Goal: Information Seeking & Learning: Learn about a topic

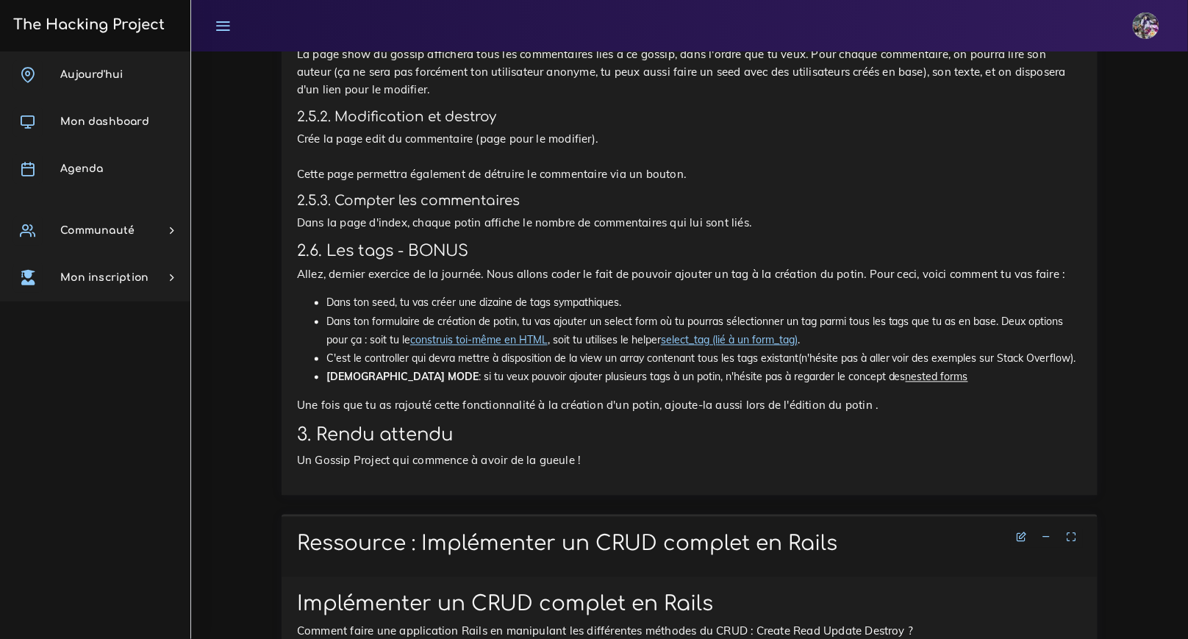
click at [75, 69] on span "Aujourd'hui" at bounding box center [91, 74] width 62 height 11
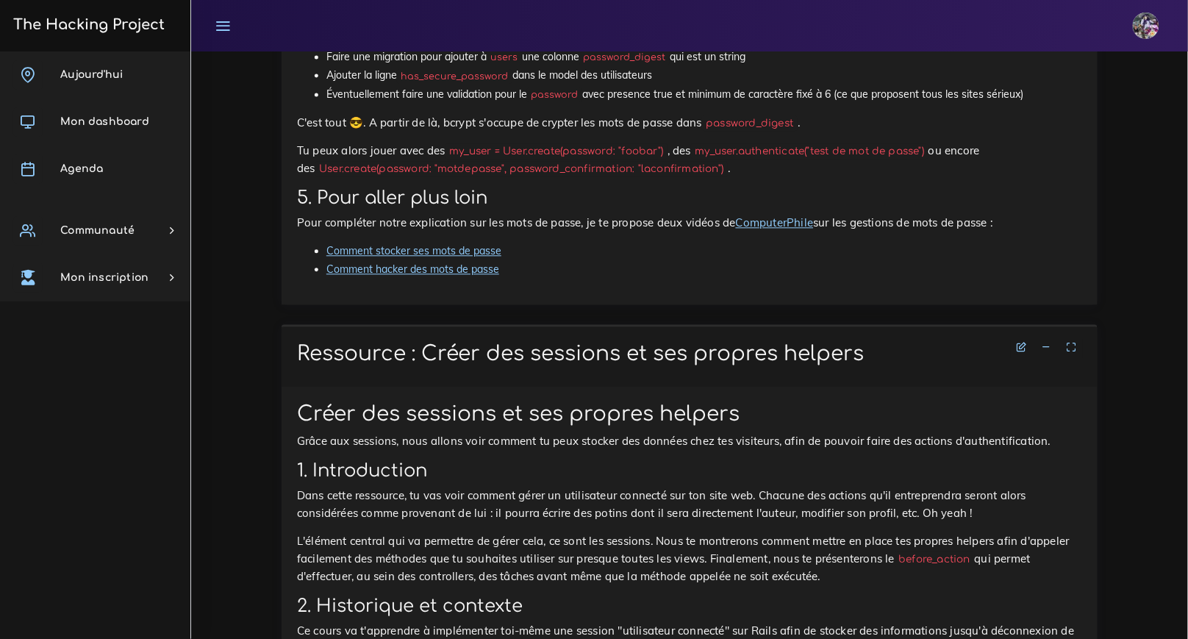
scroll to position [4711, 0]
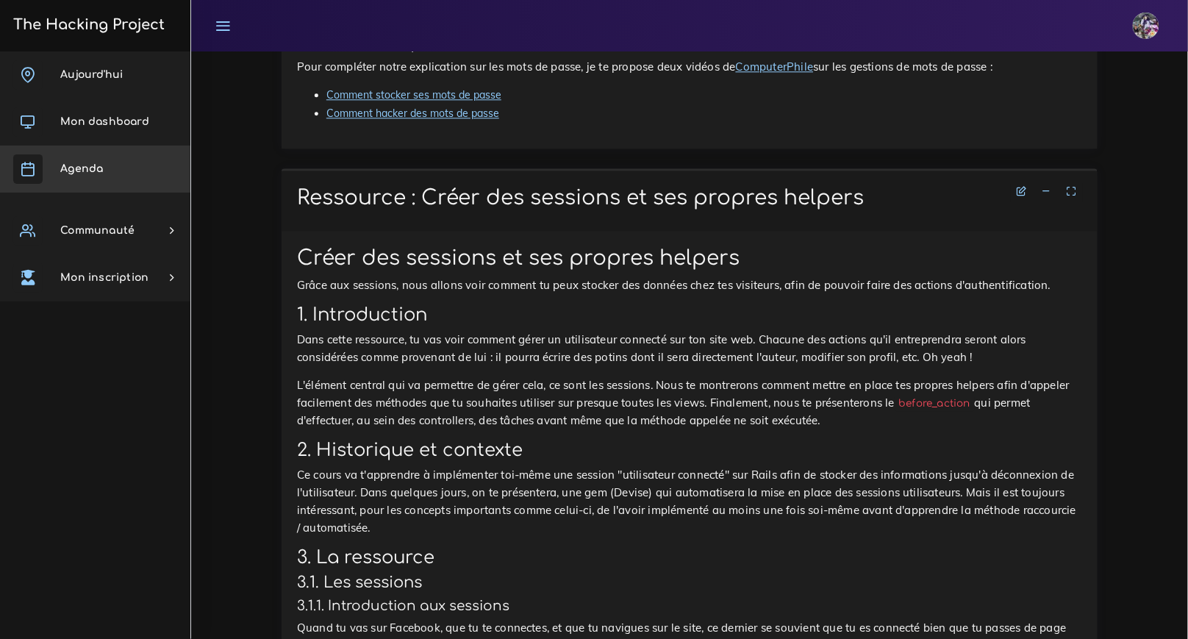
click at [112, 160] on link "Agenda" at bounding box center [95, 169] width 190 height 47
click at [118, 181] on link "Agenda" at bounding box center [95, 169] width 190 height 47
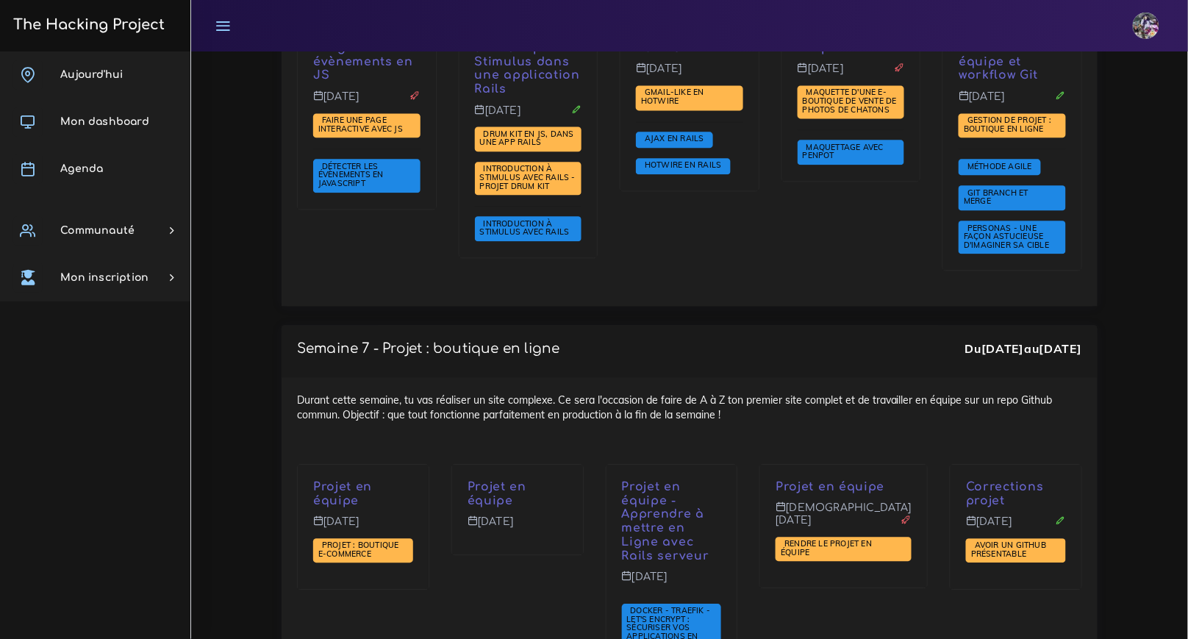
scroll to position [4749, 0]
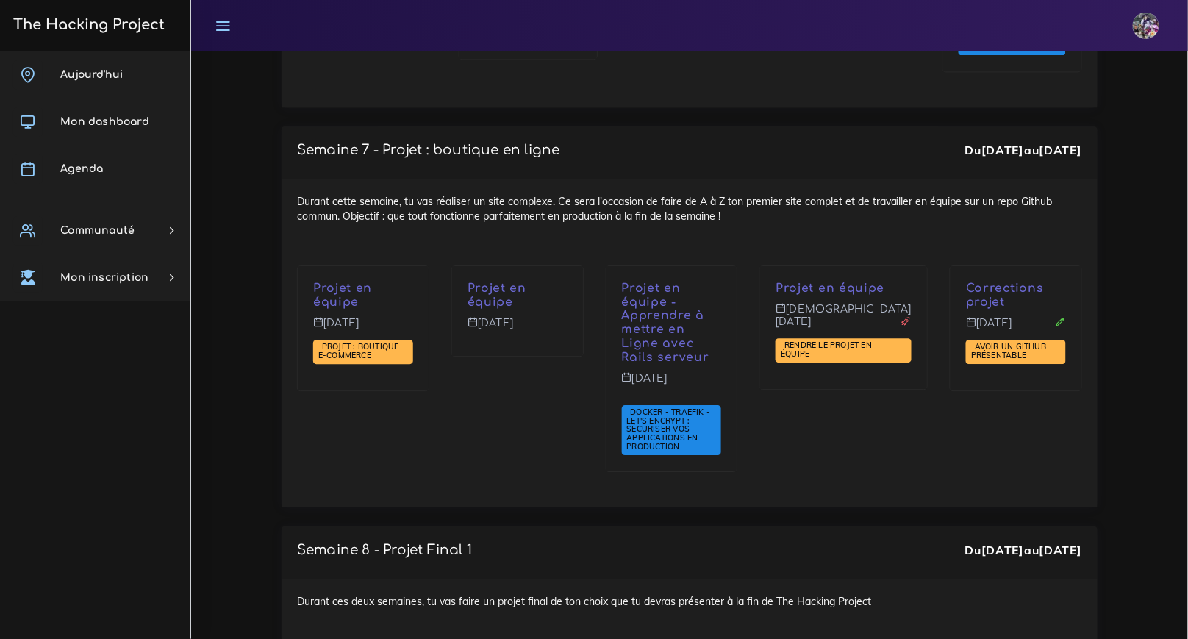
click at [541, 360] on div "Projet en équipe Mardi 4 nov." at bounding box center [517, 378] width 154 height 226
click at [112, 18] on h3 "The Hacking Project" at bounding box center [87, 25] width 156 height 16
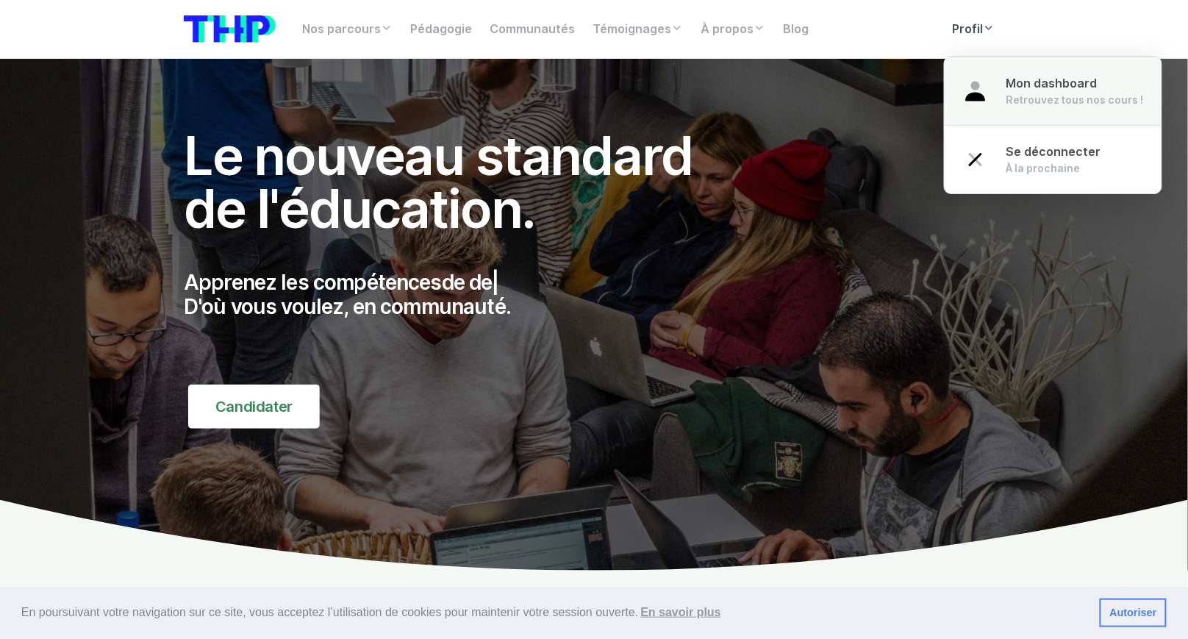
click at [993, 74] on link "Mon dashboard Retrouvez tous nos cours !" at bounding box center [1053, 91] width 217 height 69
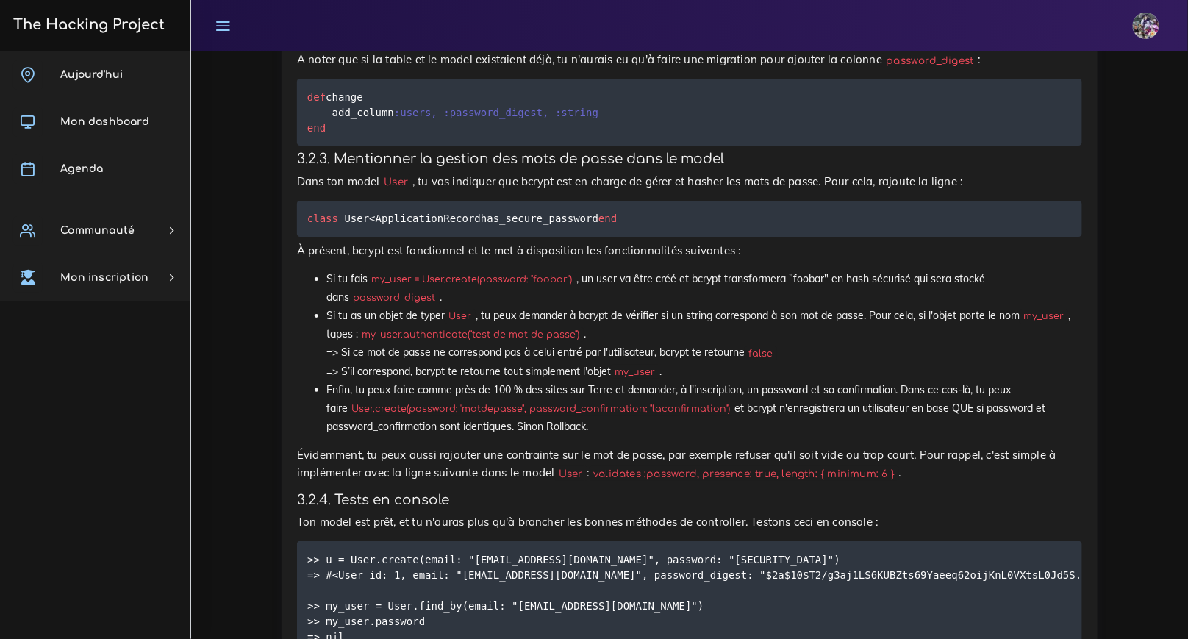
scroll to position [3296, 0]
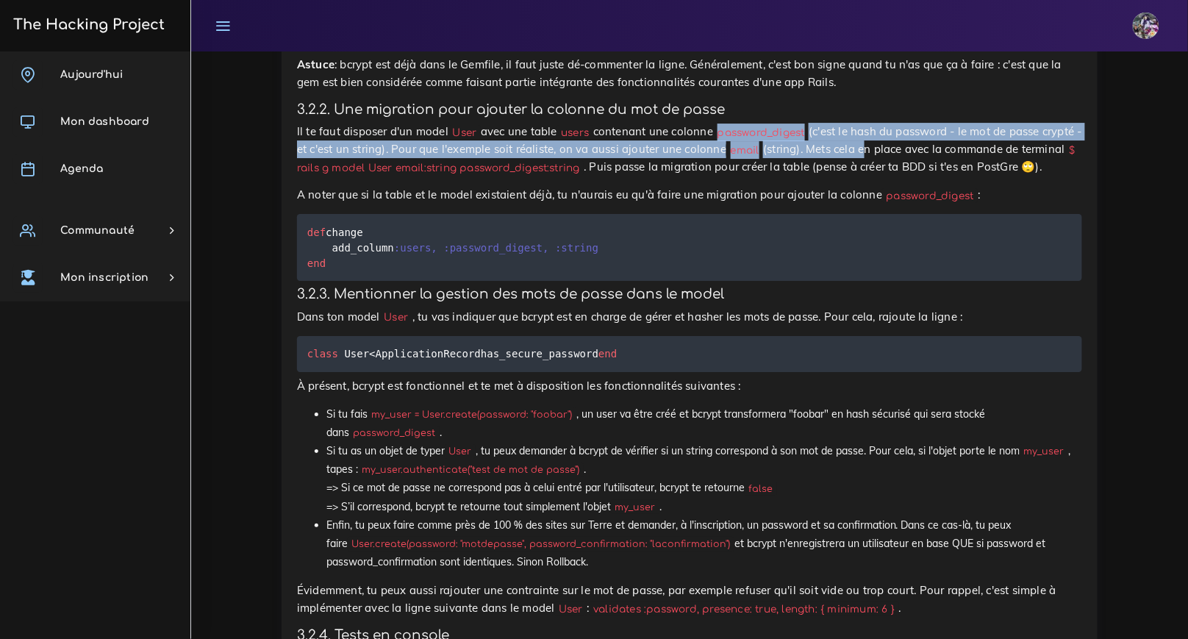
drag, startPoint x: 766, startPoint y: 146, endPoint x: 907, endPoint y: 149, distance: 141.2
click at [907, 149] on p "Il te faut disposer d'un model User avec une table users contenant une colonne …" at bounding box center [689, 149] width 785 height 53
click at [905, 146] on p "Il te faut disposer d'un model User avec une table users contenant une colonne …" at bounding box center [689, 149] width 785 height 53
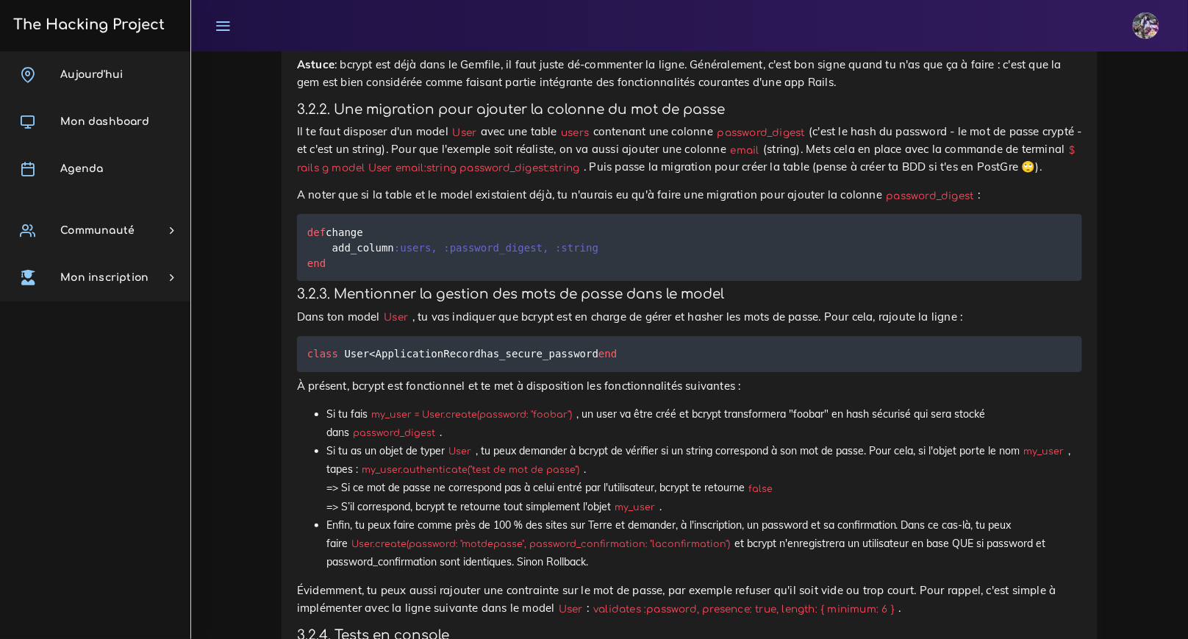
click at [332, 229] on div "Utilisateurs avec mots de passe Comment gérer des mots de passe dans une applic…" at bounding box center [689, 168] width 785 height 2740
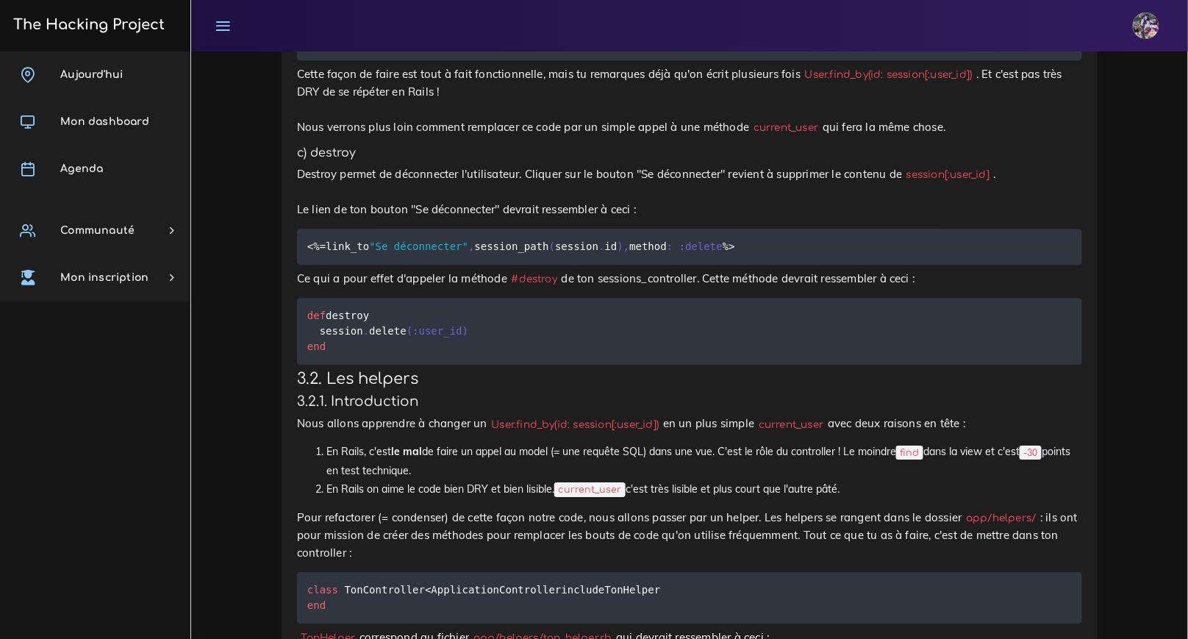
scroll to position [6897, 0]
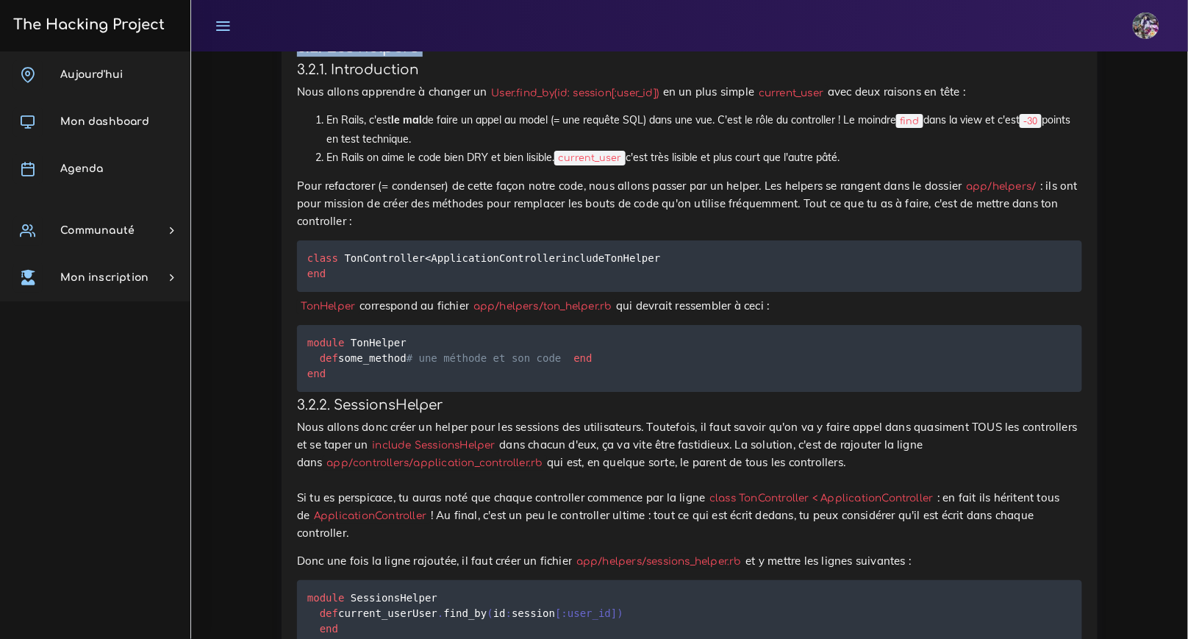
drag, startPoint x: 412, startPoint y: 374, endPoint x: 281, endPoint y: 360, distance: 132.3
click at [347, 57] on h3 "3.2. Les helpers" at bounding box center [689, 47] width 785 height 18
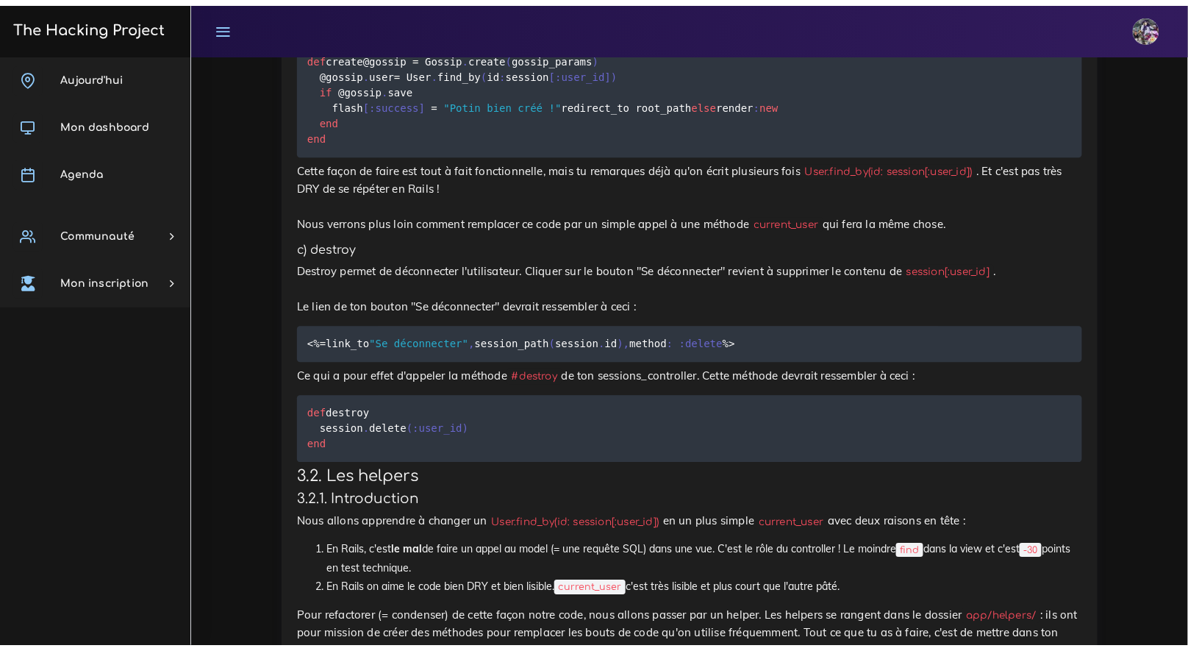
scroll to position [6475, 0]
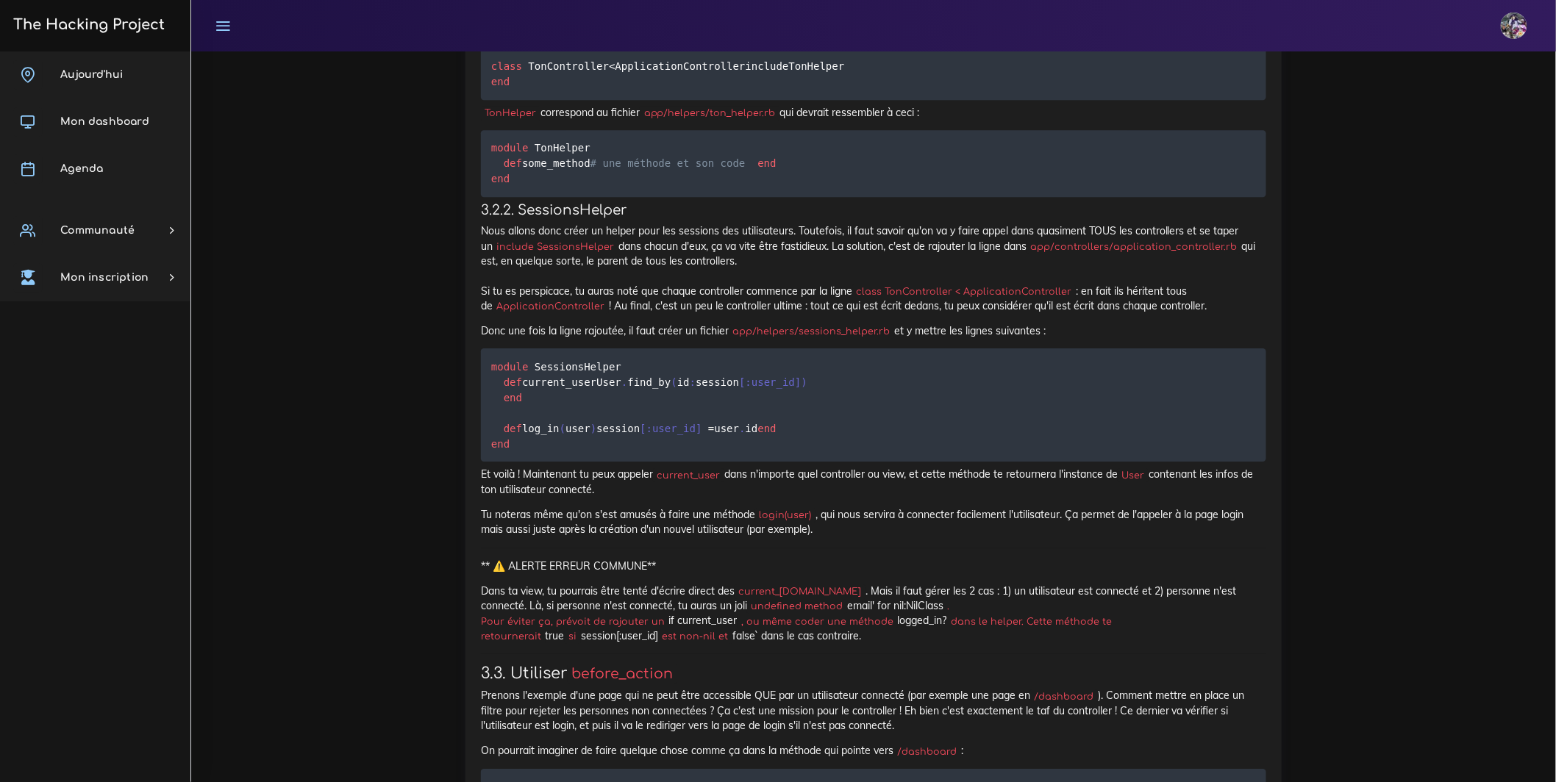
drag, startPoint x: 490, startPoint y: 335, endPoint x: 636, endPoint y: 470, distance: 198.7
drag, startPoint x: 651, startPoint y: 457, endPoint x: 543, endPoint y: 462, distance: 108.2
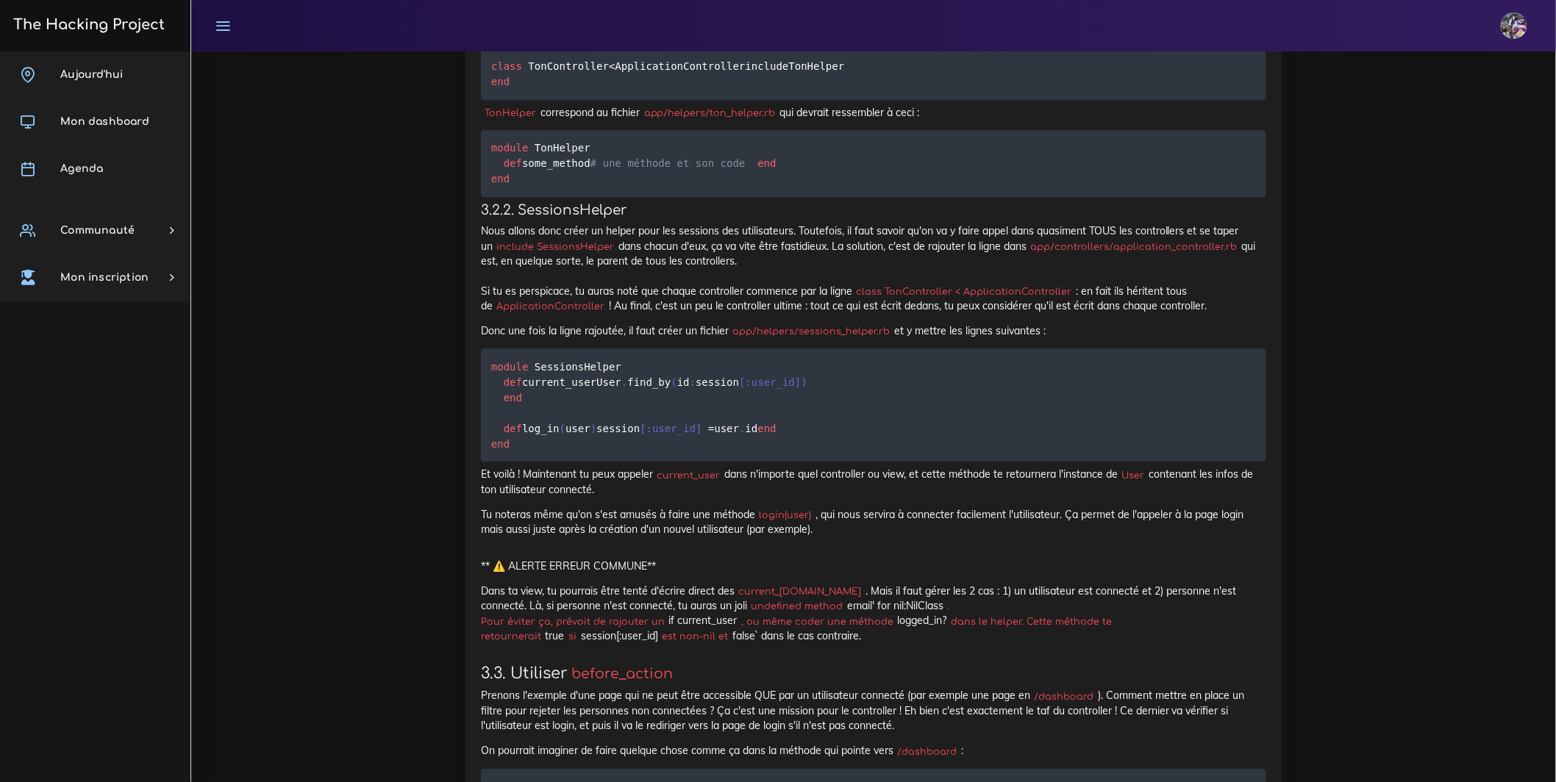
drag, startPoint x: 546, startPoint y: 470, endPoint x: 496, endPoint y: 338, distance: 140.8
drag, startPoint x: 491, startPoint y: 335, endPoint x: 608, endPoint y: 490, distance: 194.3
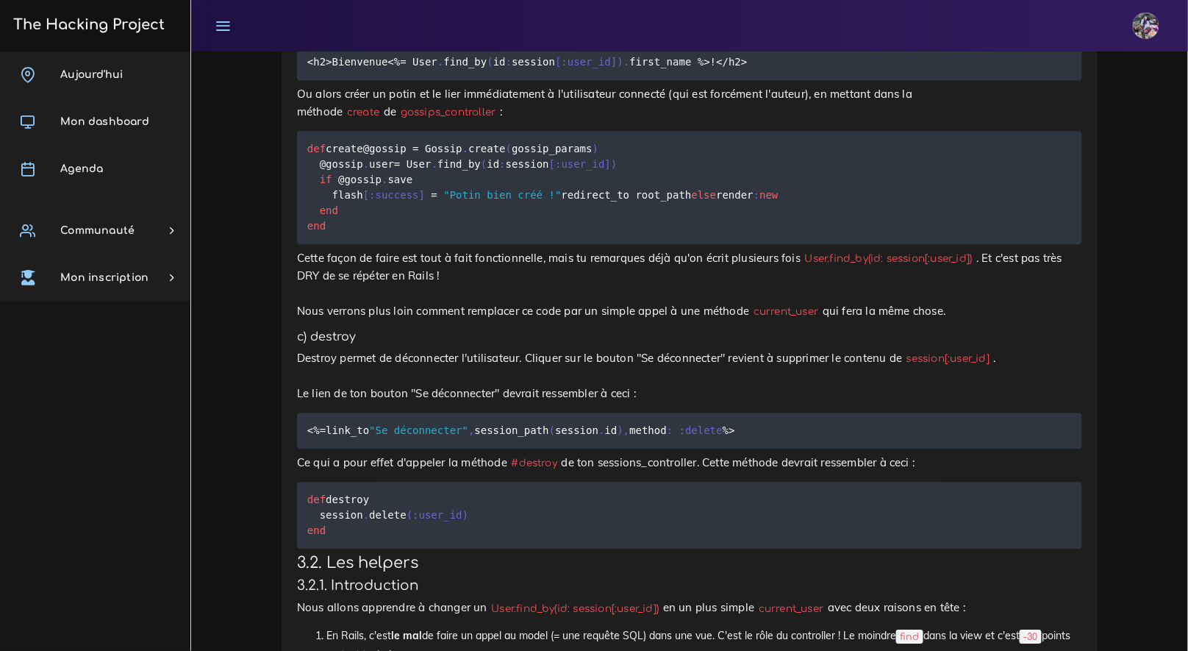
scroll to position [6383, 0]
click at [463, 243] on pre "def create @gossip = Gossip . create ( gossip_params ) @gossip . user = User . …" at bounding box center [689, 186] width 785 height 113
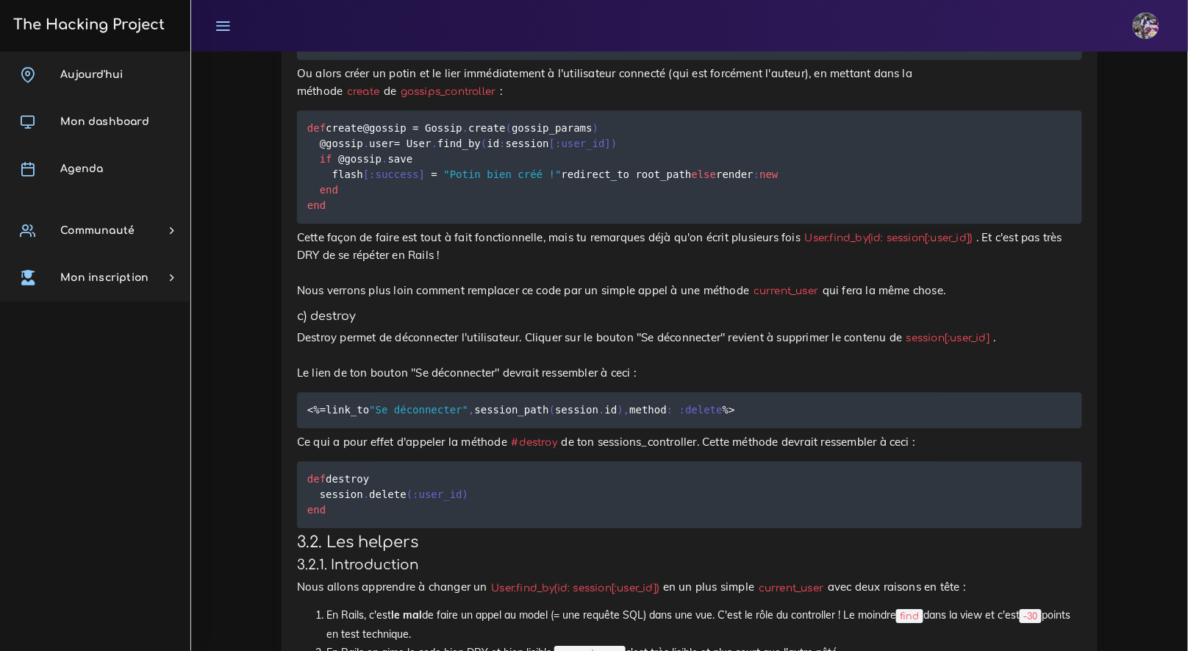
scroll to position [6375, 0]
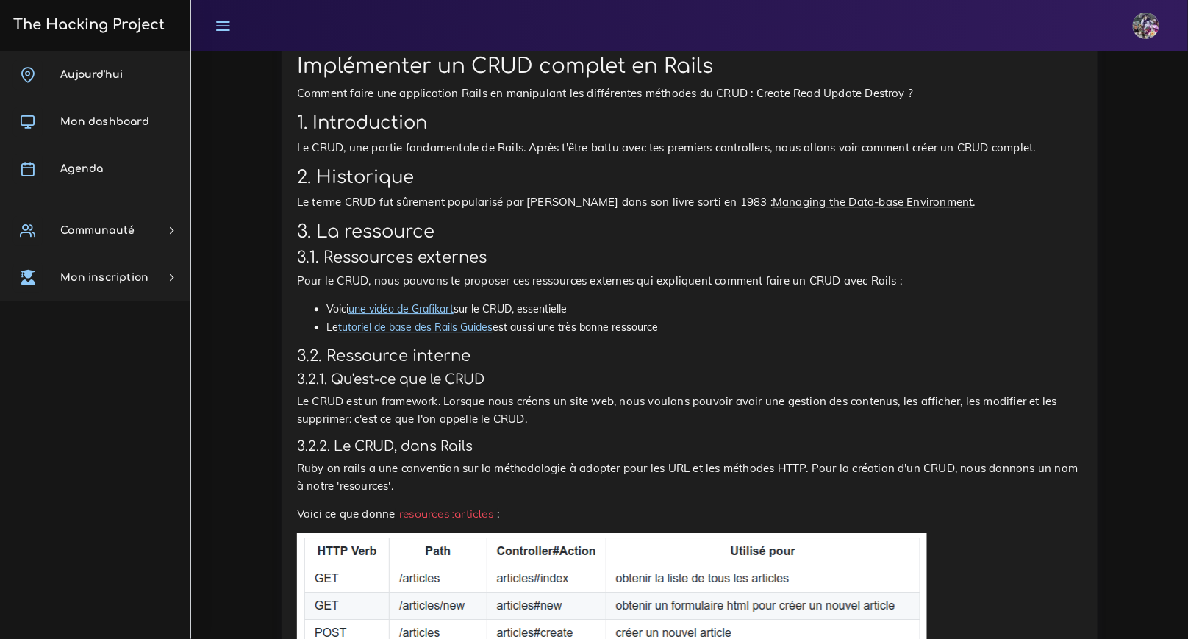
scroll to position [3022, 0]
click at [398, 315] on link "une vidéo de Grafikart" at bounding box center [401, 308] width 105 height 13
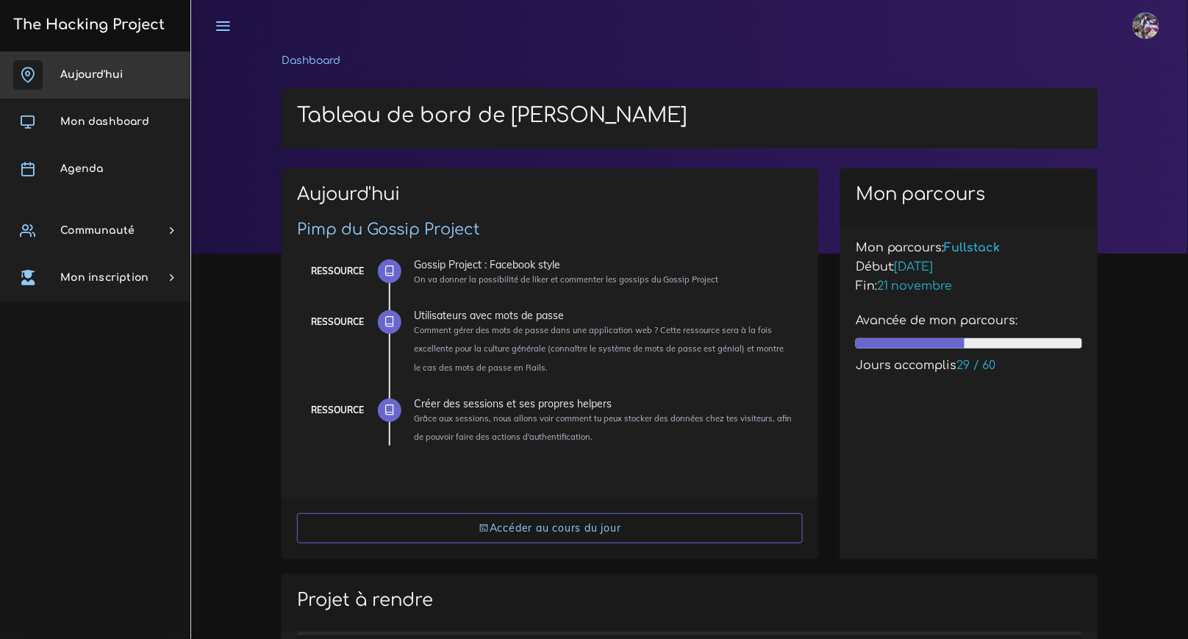
click at [137, 93] on link "Aujourd'hui" at bounding box center [95, 74] width 190 height 47
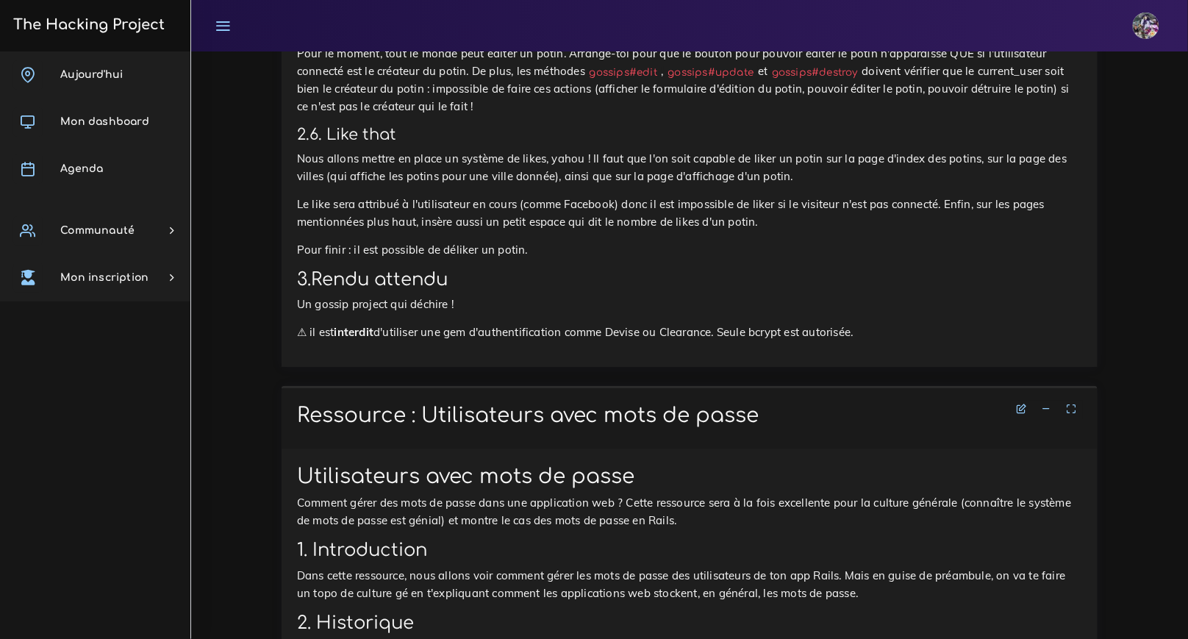
scroll to position [1906, 0]
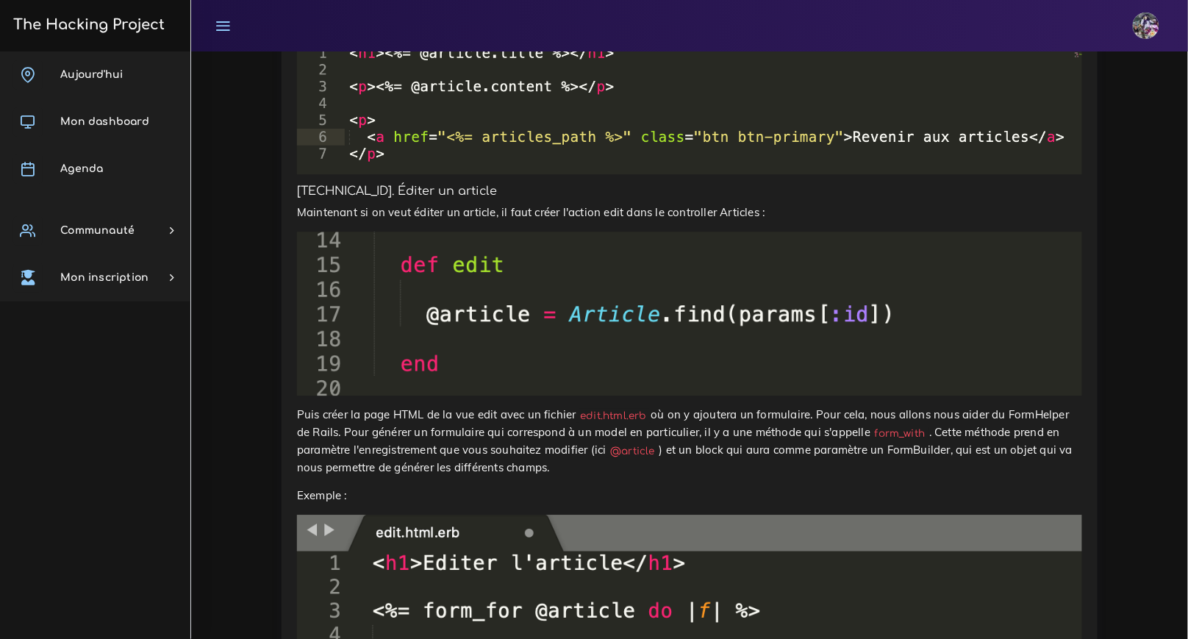
scroll to position [4723, 0]
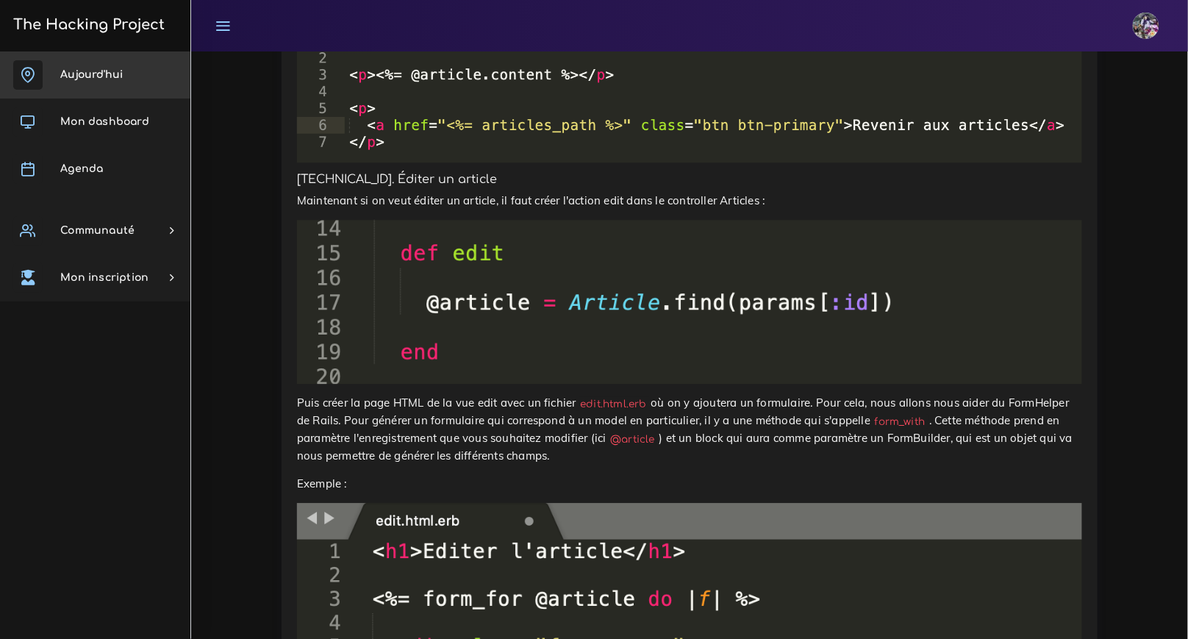
click at [85, 88] on link "Aujourd'hui" at bounding box center [95, 74] width 190 height 47
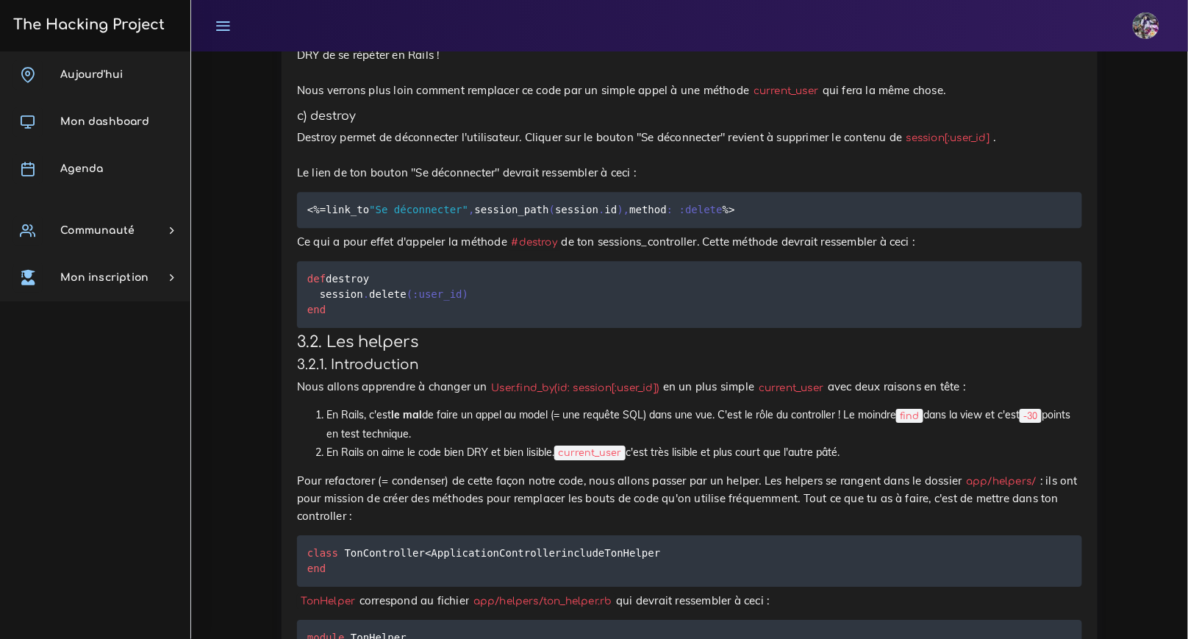
scroll to position [6632, 0]
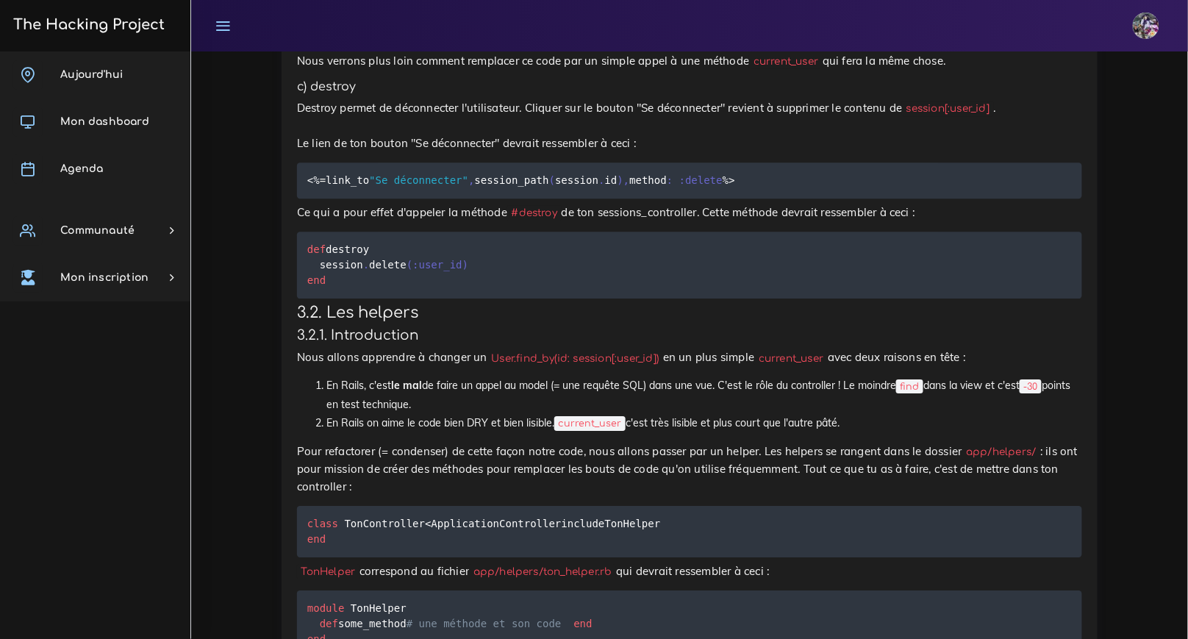
click at [299, 70] on p "Cette façon de faire est tout à fait fonctionnelle, mais tu remarques déjà qu'o…" at bounding box center [689, 34] width 785 height 71
drag, startPoint x: 299, startPoint y: 368, endPoint x: 954, endPoint y: 375, distance: 655.1
click at [954, 70] on p "Cette façon de faire est tout à fait fonctionnelle, mais tu remarques déjà qu'o…" at bounding box center [689, 34] width 785 height 71
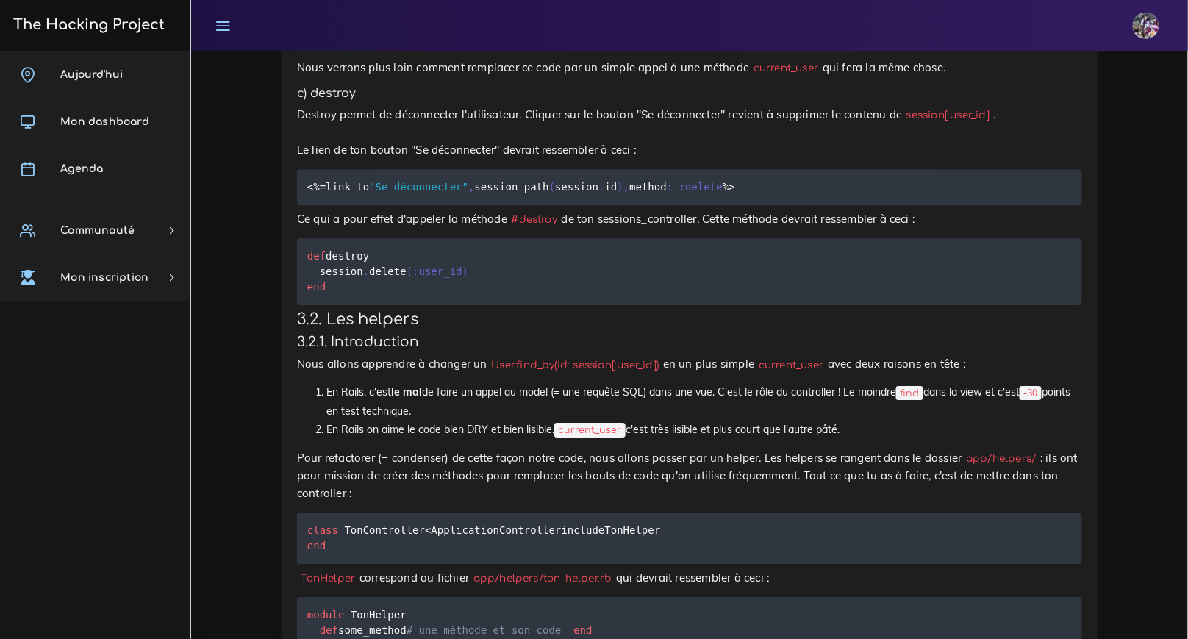
scroll to position [6670, 0]
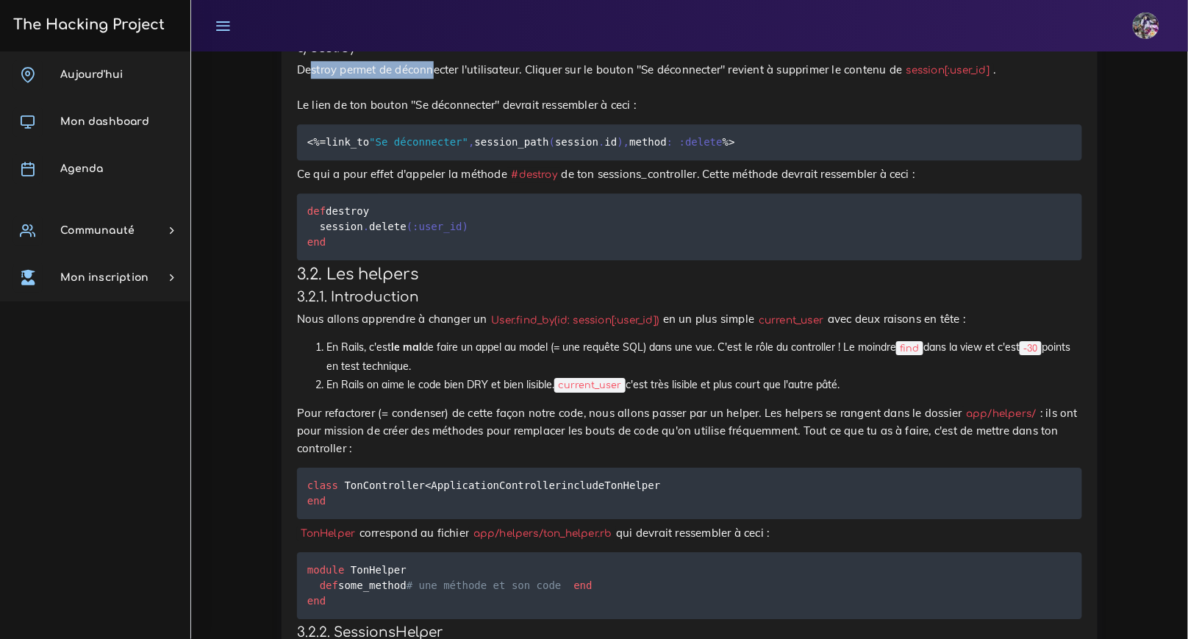
drag, startPoint x: 312, startPoint y: 375, endPoint x: 433, endPoint y: 388, distance: 122.0
click at [435, 114] on p "Destroy permet de déconnecter l'utilisateur. Cliquer sur le bouton "Se déconnec…" at bounding box center [689, 87] width 785 height 53
click at [433, 114] on p "Destroy permet de déconnecter l'utilisateur. Cliquer sur le bouton "Se déconnec…" at bounding box center [689, 87] width 785 height 53
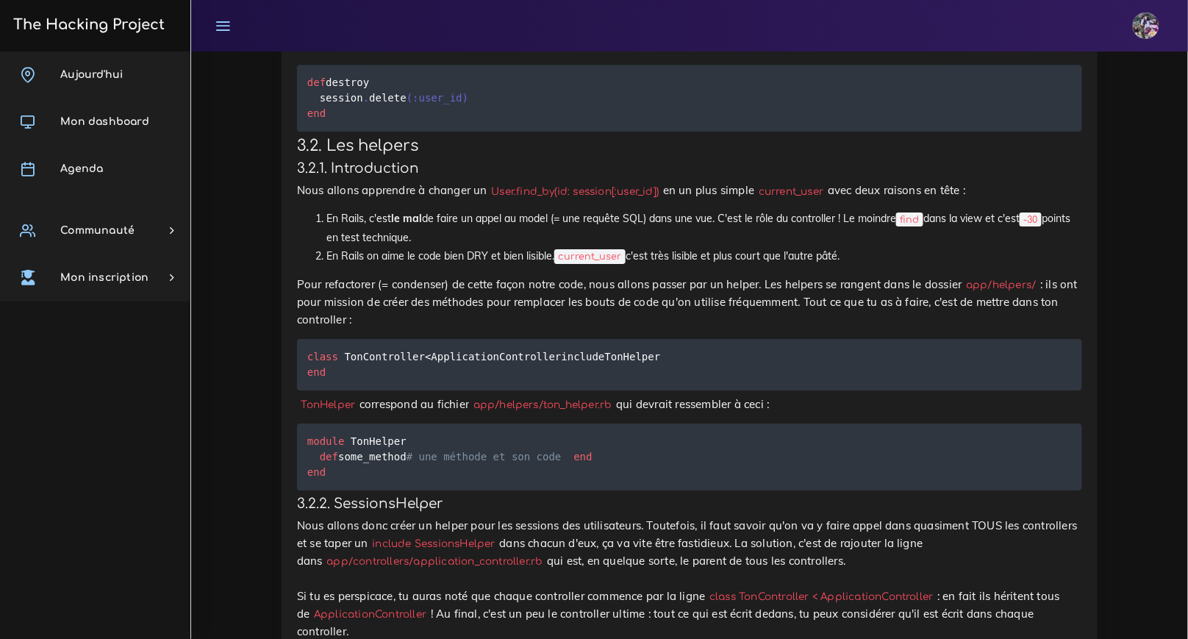
scroll to position [6816, 0]
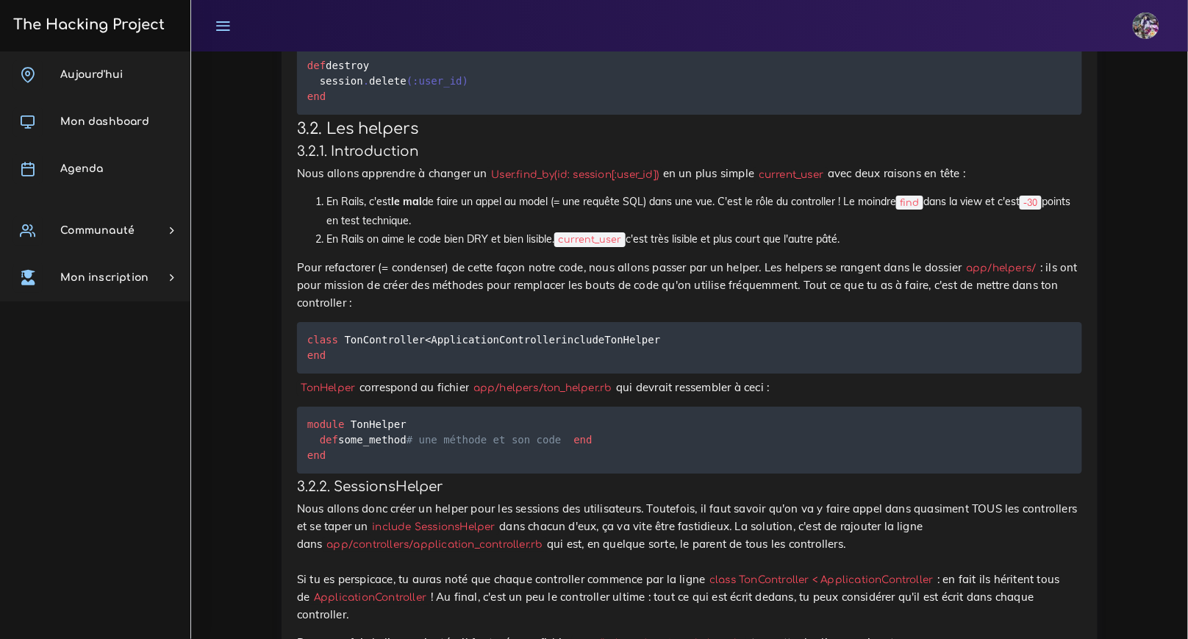
drag, startPoint x: 492, startPoint y: 306, endPoint x: 641, endPoint y: 312, distance: 149.4
click at [537, 118] on pre "def destroy session . delete ( :user_id ) end" at bounding box center [689, 84] width 785 height 67
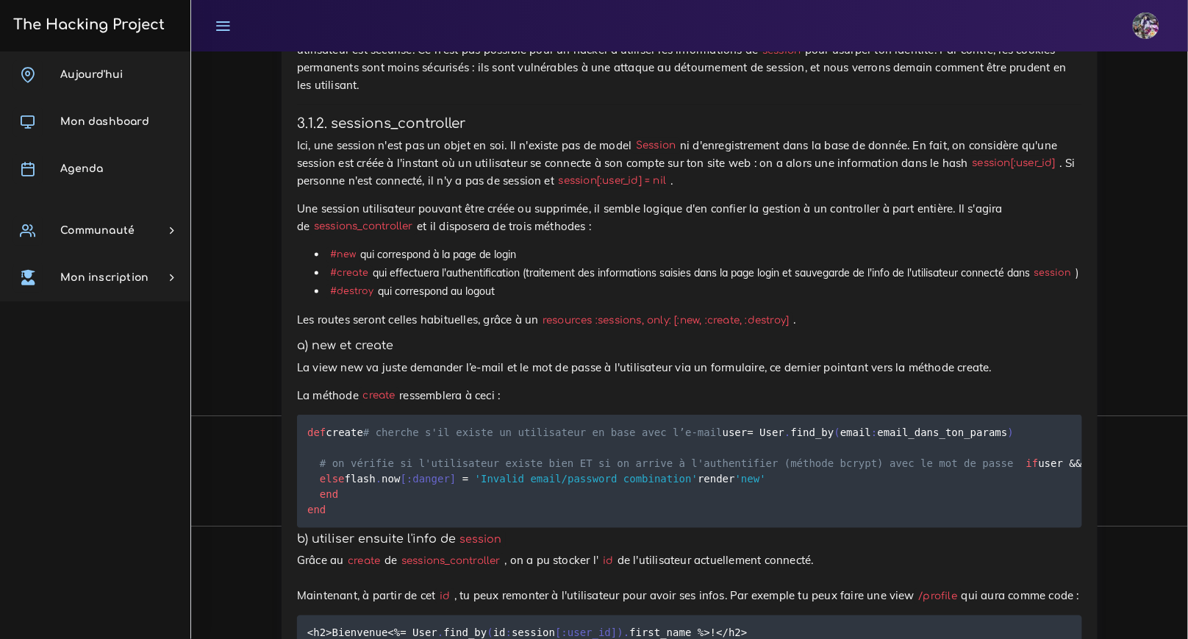
scroll to position [5810, 0]
drag, startPoint x: 331, startPoint y: 395, endPoint x: 517, endPoint y: 401, distance: 186.1
click at [517, 301] on li "#destroy qui correspond au logout" at bounding box center [704, 292] width 756 height 18
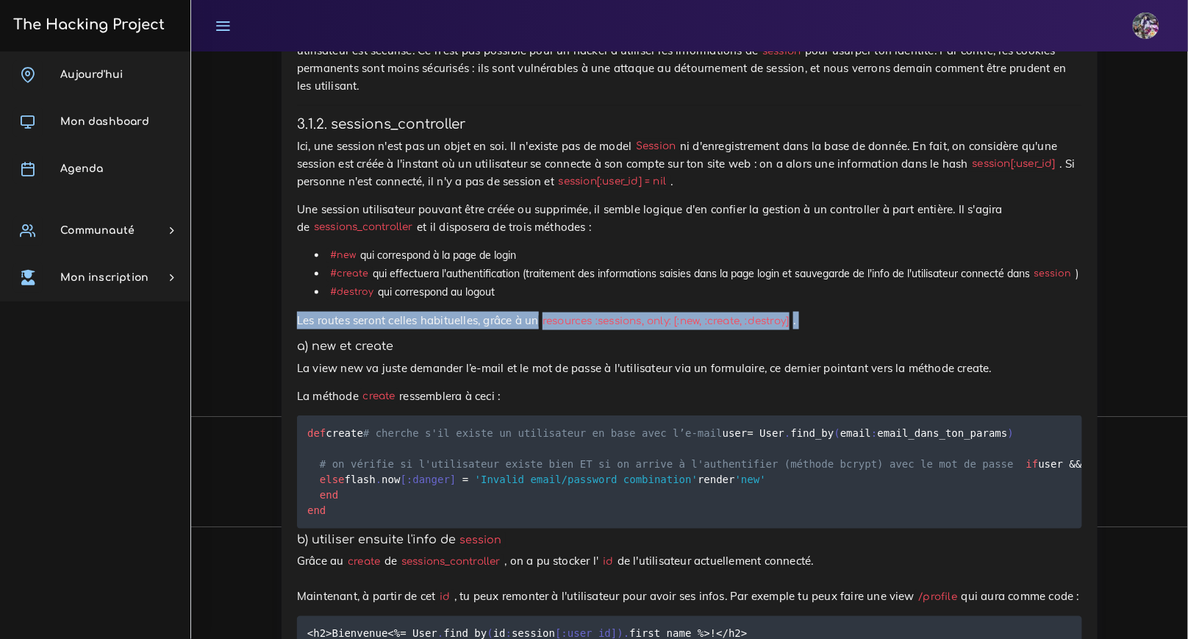
drag, startPoint x: 293, startPoint y: 419, endPoint x: 533, endPoint y: 439, distance: 240.5
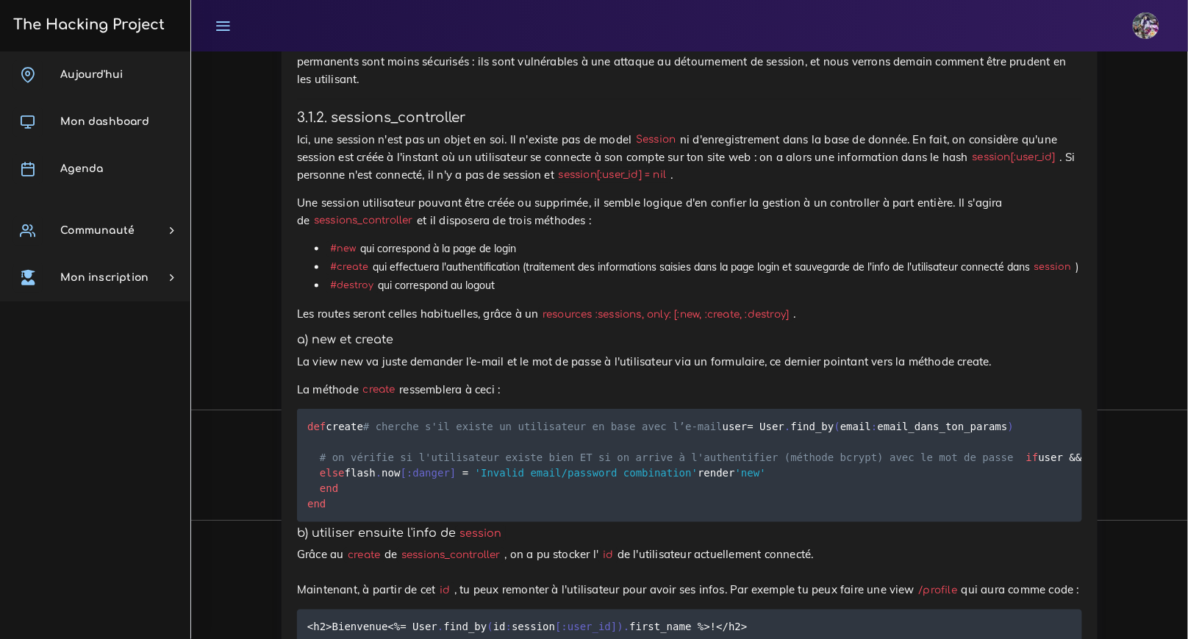
scroll to position [5956, 0]
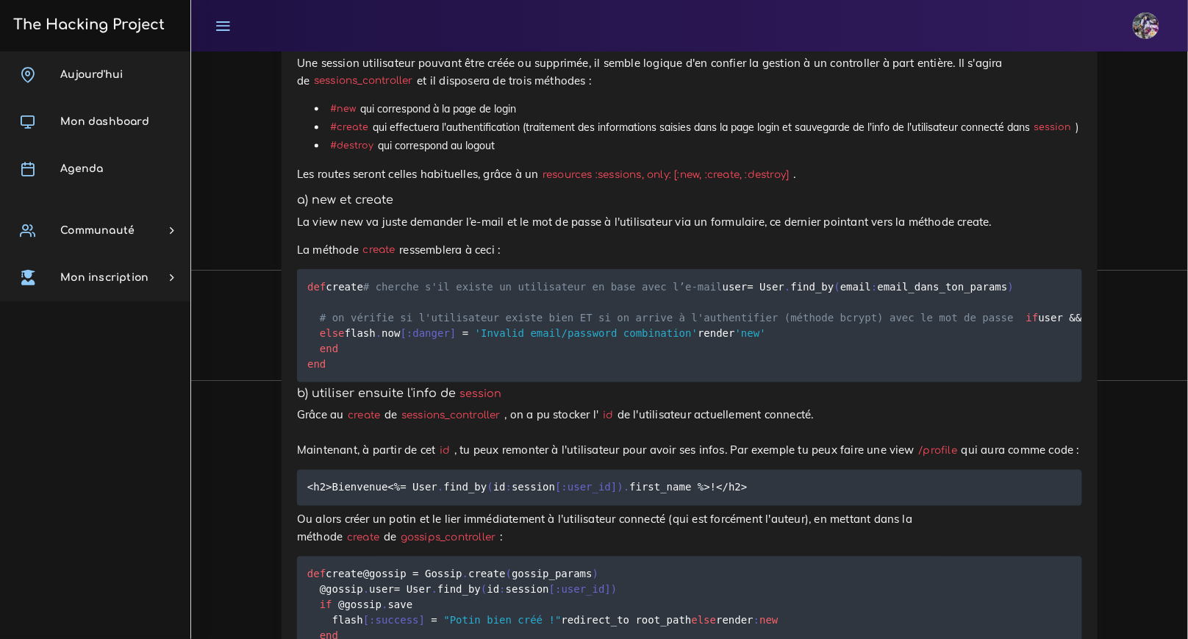
click at [365, 382] on pre "def create # cherche s'il existe un utilisateur en base avec l’e-mail user = Us…" at bounding box center [689, 325] width 785 height 113
click at [368, 382] on pre "def create # cherche s'il existe un utilisateur en base avec l’e-mail user = Us…" at bounding box center [689, 325] width 785 height 113
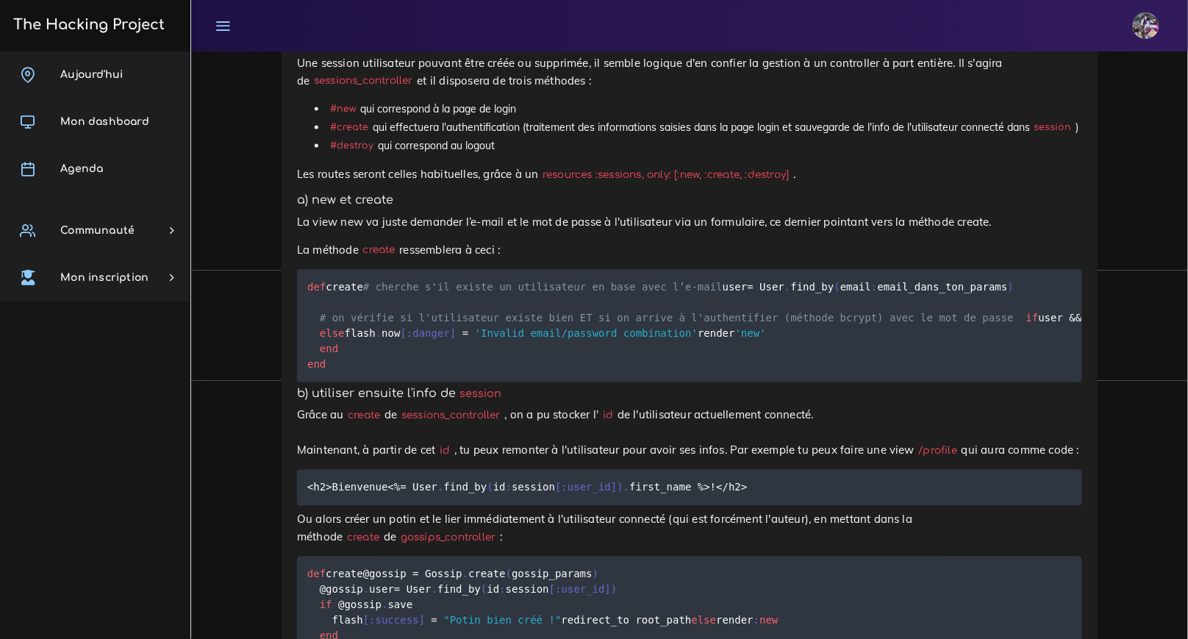
click at [368, 382] on pre "def create # cherche s'il existe un utilisateur en base avec l’e-mail user = Us…" at bounding box center [689, 325] width 785 height 113
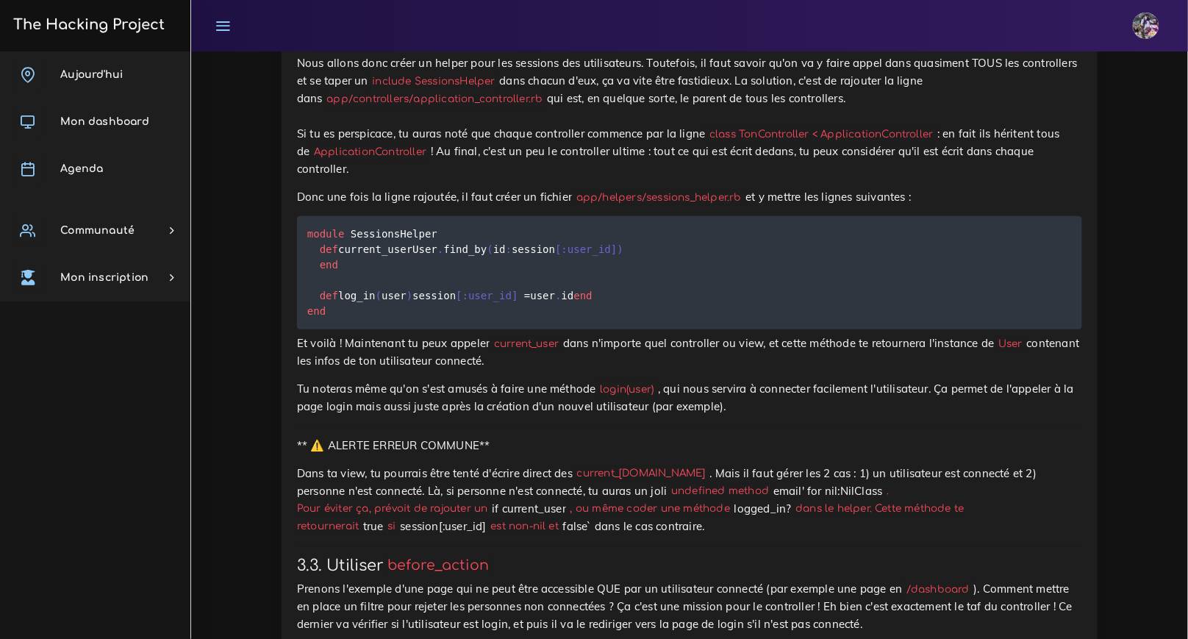
scroll to position [7605, 0]
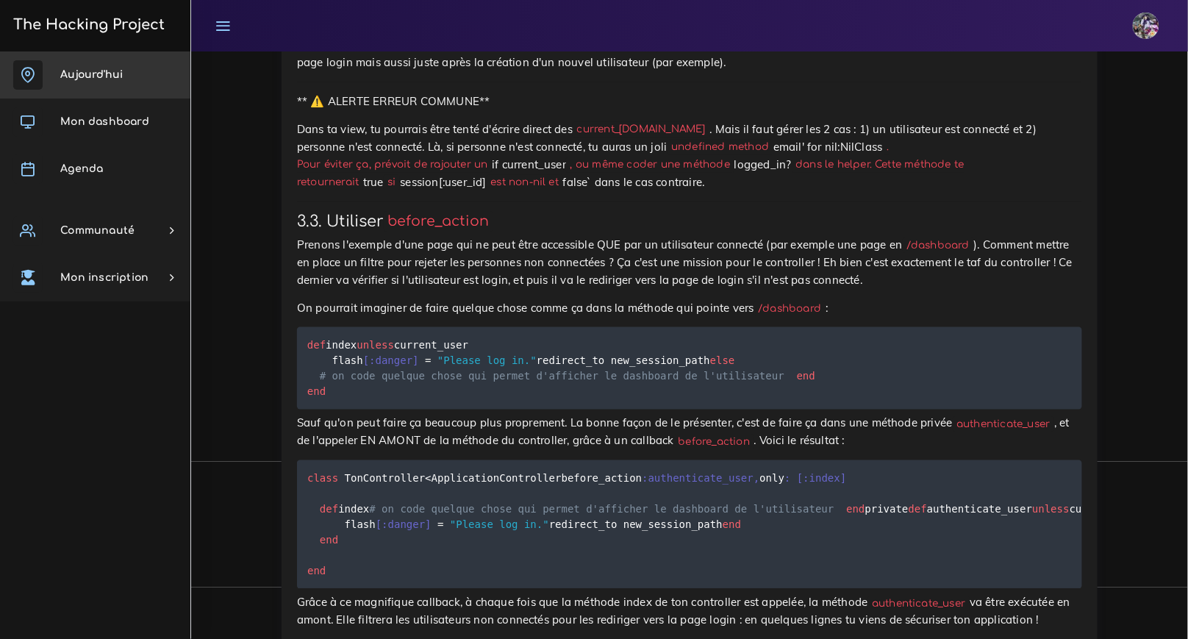
click at [86, 74] on span "Aujourd'hui" at bounding box center [91, 74] width 62 height 11
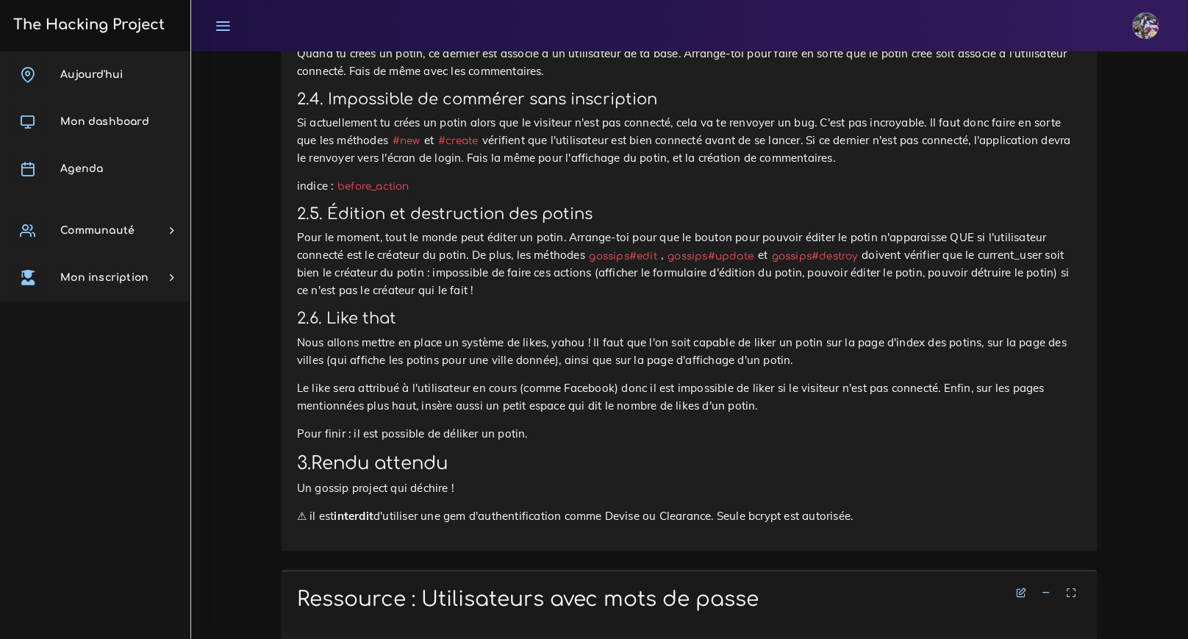
scroll to position [1524, 0]
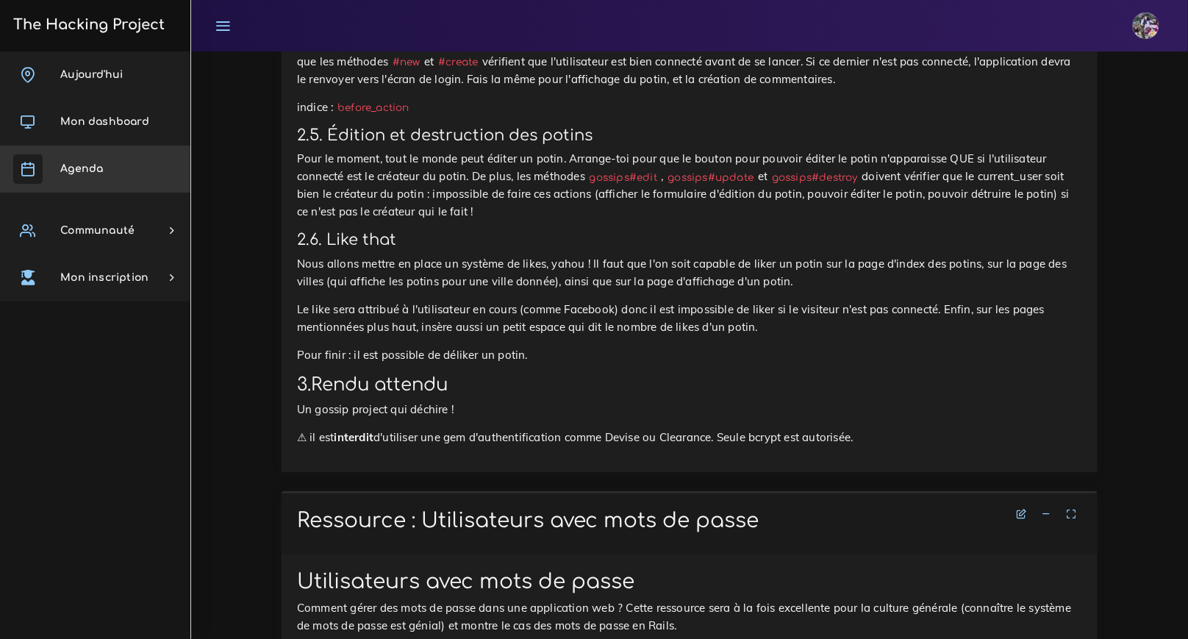
click at [101, 180] on link "Agenda" at bounding box center [95, 169] width 190 height 47
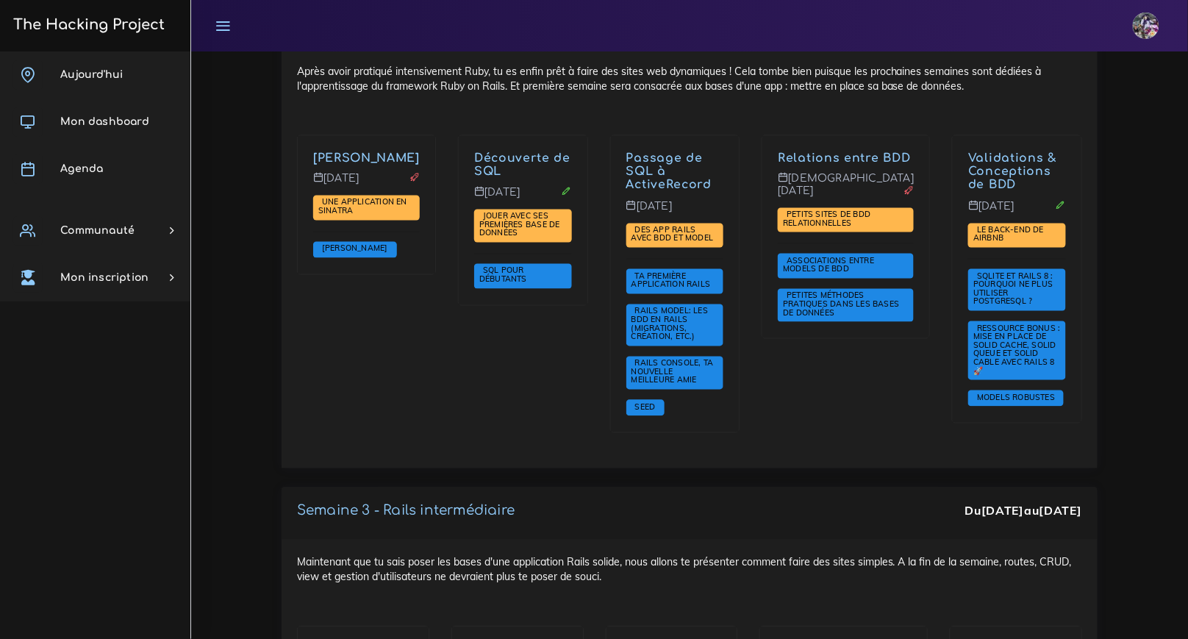
scroll to position [2488, 0]
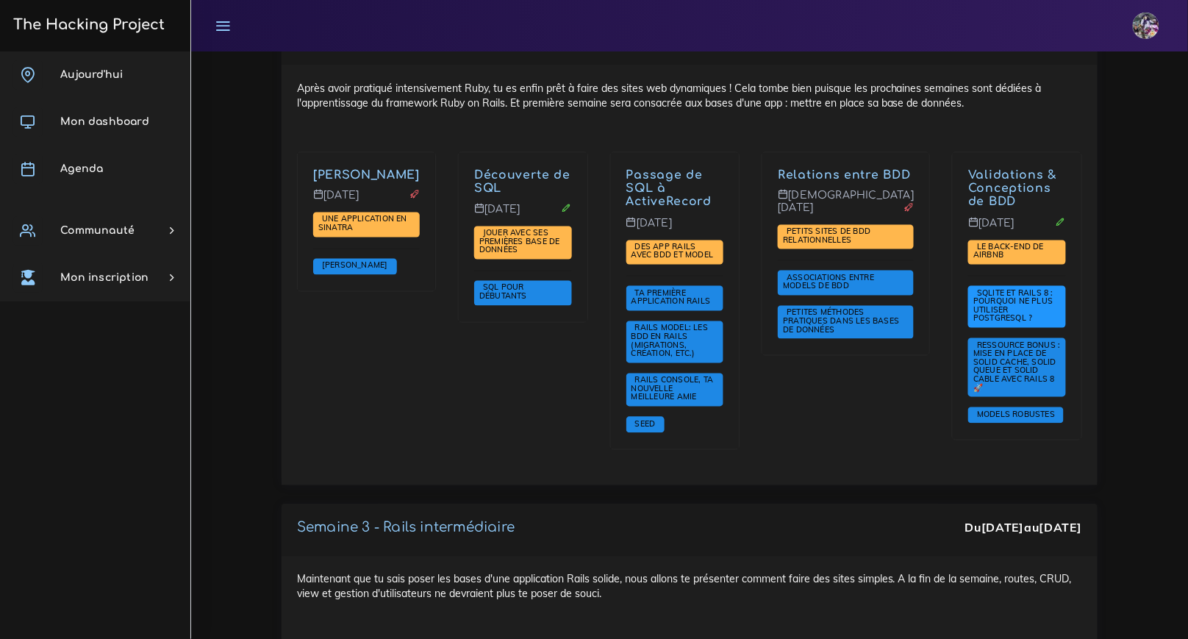
click at [1004, 288] on span "SQLite et Rails 8 : Pourquoi ne plus utiliser PostgreSQL ?" at bounding box center [1013, 306] width 80 height 36
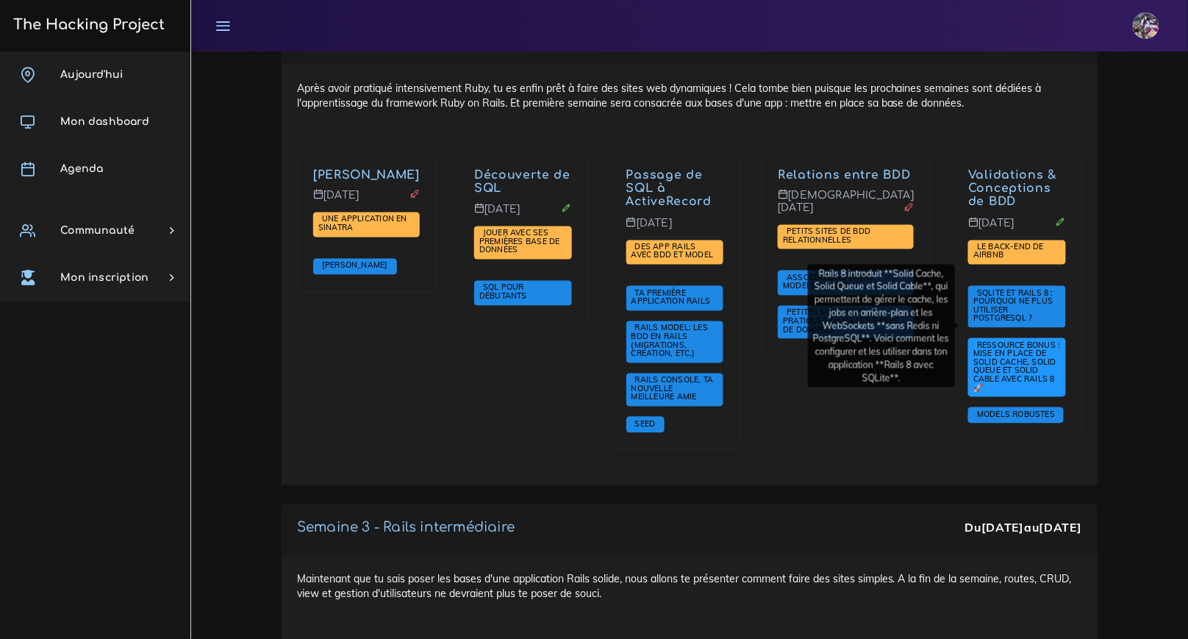
click at [1000, 340] on span "Ressource Bonus : Mise en place de Solid Cache, Solid Queue et Solid Cable avec…" at bounding box center [1016, 366] width 87 height 53
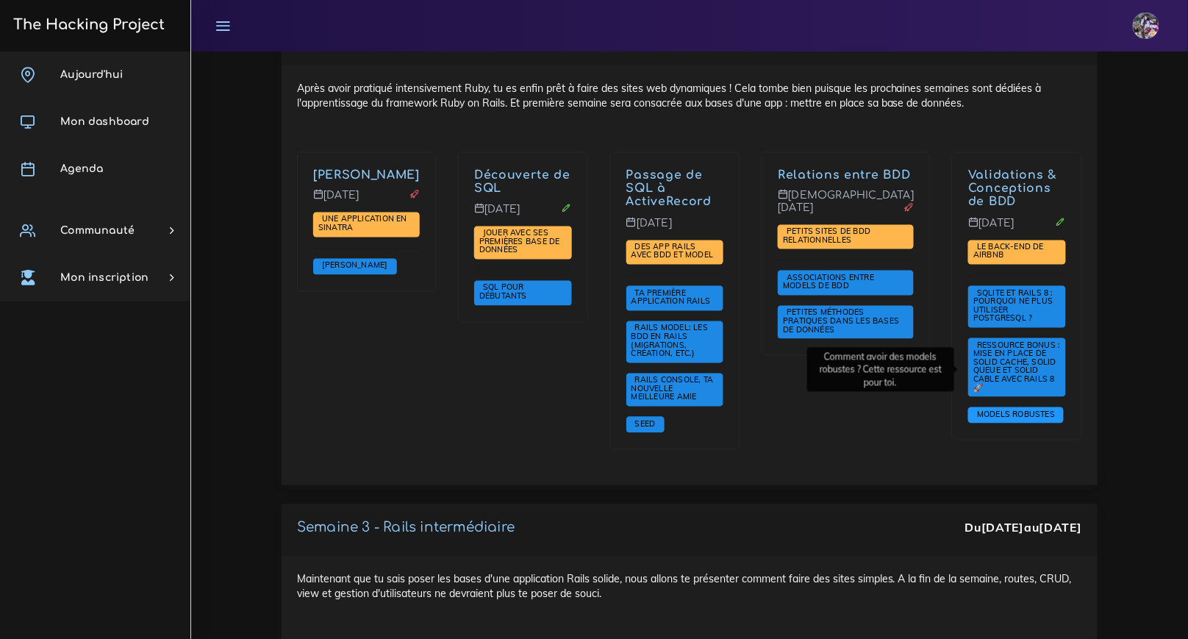
click at [1033, 410] on span "Models robustes" at bounding box center [1015, 415] width 85 height 10
